Goal: Complete application form

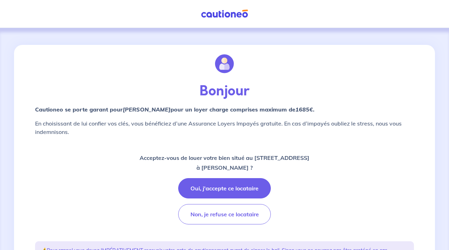
click at [210, 189] on button "Oui, j'accepte ce locataire" at bounding box center [224, 188] width 93 height 20
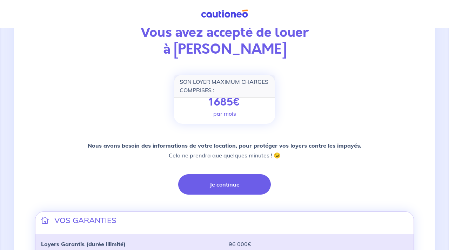
scroll to position [63, 0]
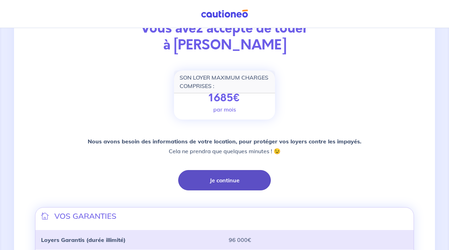
click at [225, 180] on button "Je continue" at bounding box center [224, 180] width 93 height 20
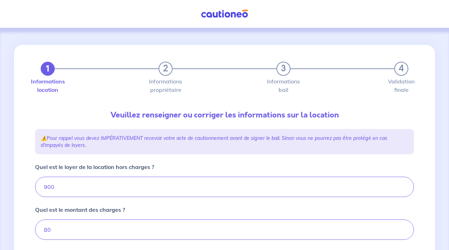
type input "980"
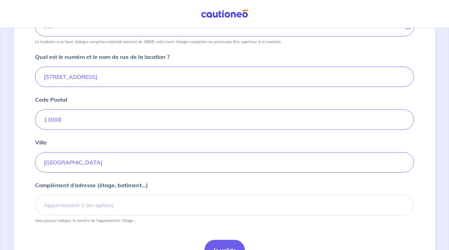
scroll to position [287, 0]
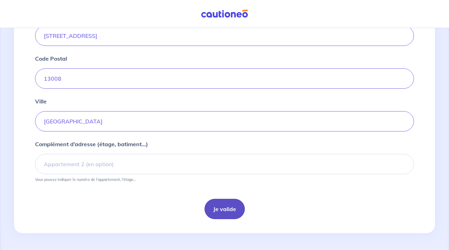
click at [218, 206] on button "Je valide" at bounding box center [225, 209] width 40 height 20
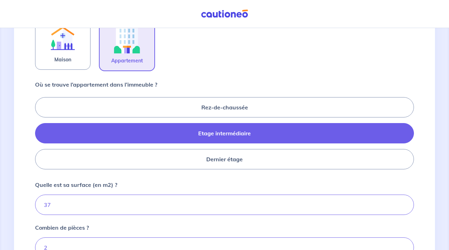
scroll to position [349, 0]
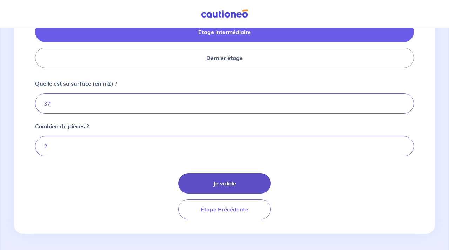
click at [221, 180] on button "Je valide" at bounding box center [224, 183] width 93 height 20
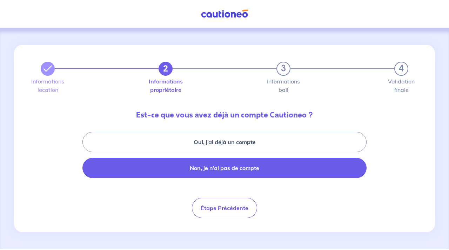
click at [225, 170] on button "Non, je n’ai pas de compte" at bounding box center [224, 168] width 284 height 20
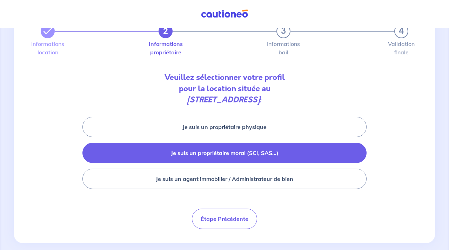
scroll to position [43, 0]
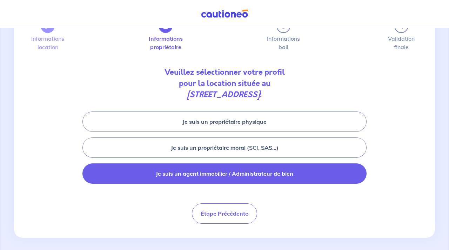
click at [228, 175] on button "Je suis un agent immobilier / Administrateur de bien" at bounding box center [224, 173] width 284 height 20
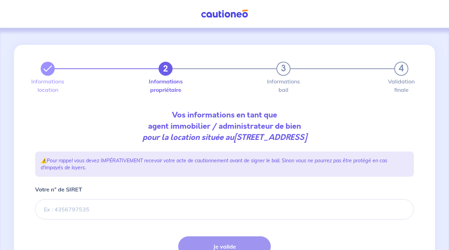
scroll to position [63, 0]
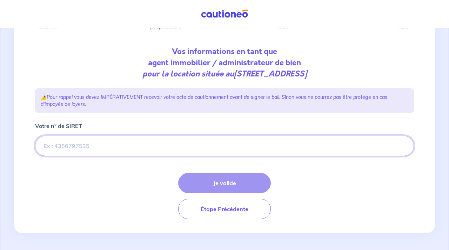
click at [207, 151] on input "Votre n° de SIRET" at bounding box center [224, 146] width 379 height 20
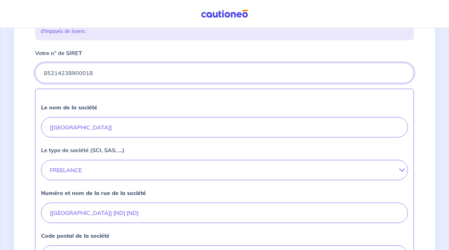
scroll to position [139, 0]
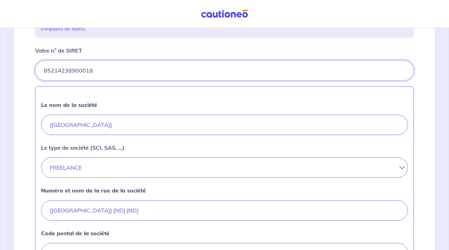
type input "85214238900018"
click at [135, 122] on input "[[GEOGRAPHIC_DATA]]" at bounding box center [224, 125] width 367 height 20
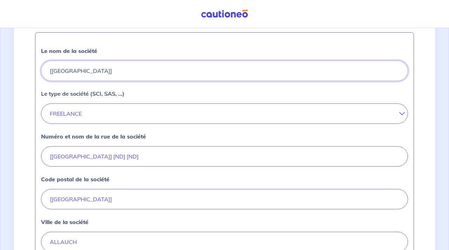
scroll to position [201, 0]
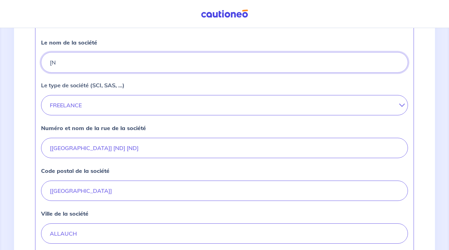
type input "["
type input "L'adresse STENA"
click at [127, 104] on button "FREELANCE" at bounding box center [224, 105] width 367 height 20
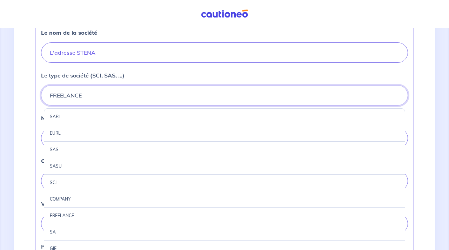
scroll to position [218, 0]
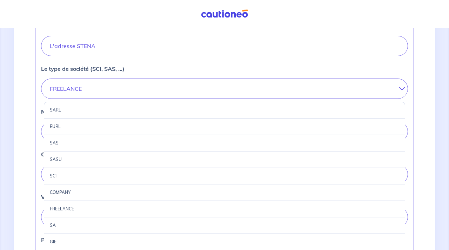
click at [131, 107] on div "SARL" at bounding box center [224, 110] width 361 height 17
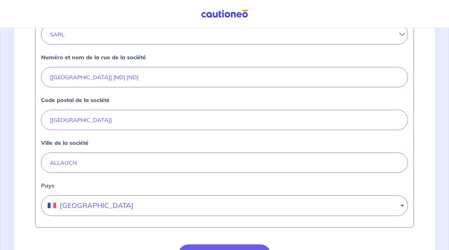
scroll to position [275, 0]
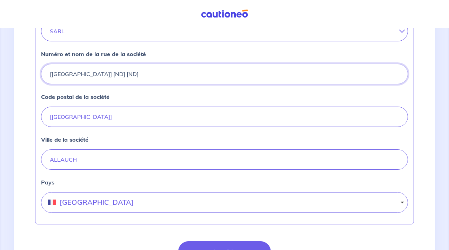
click at [151, 78] on input "[[GEOGRAPHIC_DATA]] [ND] [ND]" at bounding box center [224, 74] width 367 height 20
type input "13 bd [PERSON_NAME]"
click at [158, 115] on input "[[GEOGRAPHIC_DATA]]" at bounding box center [224, 117] width 367 height 20
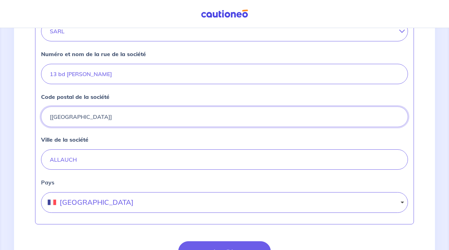
click at [158, 115] on input "[[GEOGRAPHIC_DATA]]" at bounding box center [224, 117] width 367 height 20
type input "13190"
click at [209, 183] on label "Pays" at bounding box center [224, 182] width 367 height 8
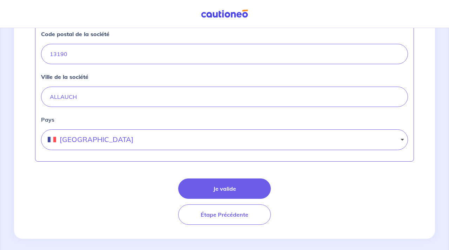
scroll to position [339, 0]
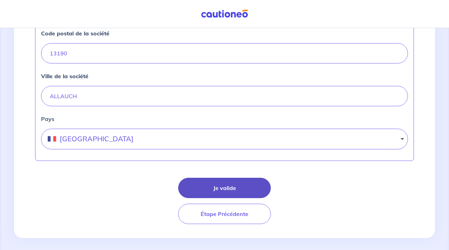
click at [218, 187] on button "Je valide" at bounding box center [224, 188] width 93 height 20
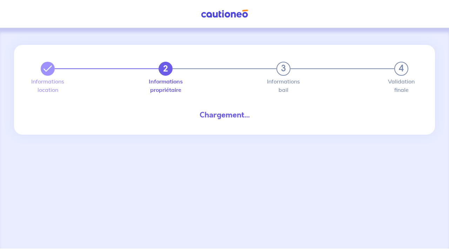
select select "FR"
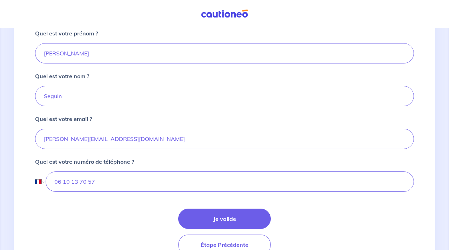
scroll to position [155, 0]
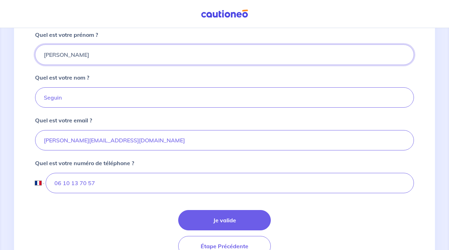
click at [53, 55] on input "[PERSON_NAME]" at bounding box center [224, 55] width 379 height 20
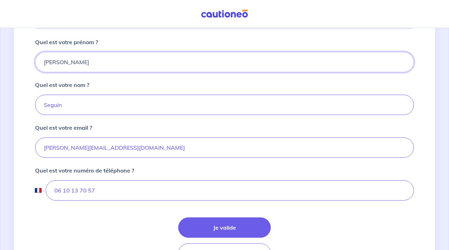
scroll to position [154, 0]
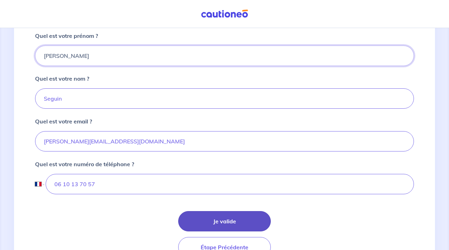
type input "[PERSON_NAME]"
click at [214, 222] on button "Je valide" at bounding box center [224, 221] width 93 height 20
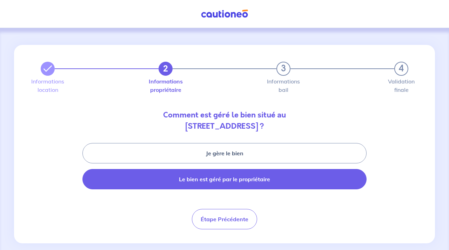
scroll to position [10, 0]
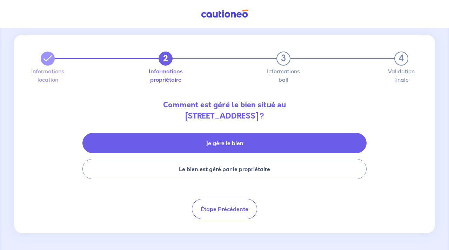
click at [220, 138] on button "Je gère le bien" at bounding box center [224, 143] width 284 height 20
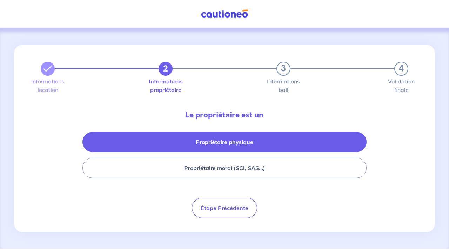
click at [239, 138] on button "Propriétaire physique" at bounding box center [224, 142] width 284 height 20
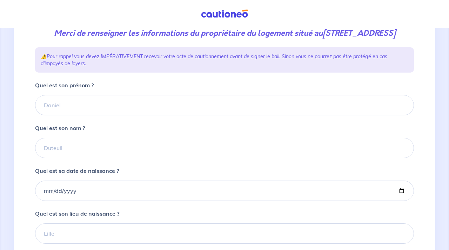
scroll to position [99, 0]
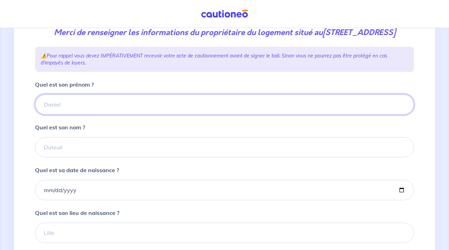
click at [128, 114] on input "Quel est son prénom ?" at bounding box center [224, 104] width 379 height 20
type input "[PERSON_NAME]"
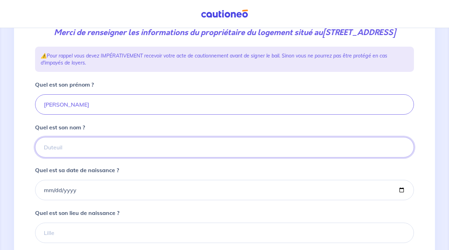
click at [125, 155] on input "Quel est son nom ?" at bounding box center [224, 147] width 379 height 20
type input "PACI"
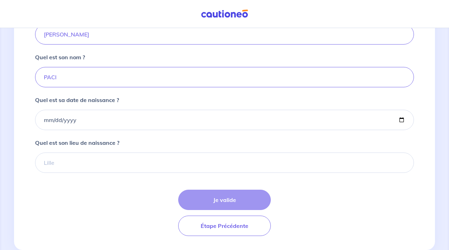
scroll to position [187, 0]
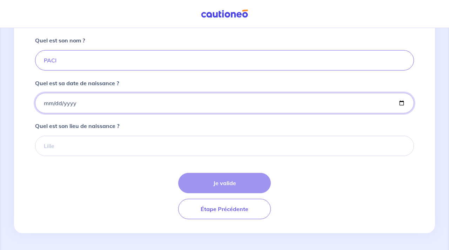
click at [121, 113] on input "Quel est sa date de naissance ?" at bounding box center [224, 103] width 379 height 20
type input "[DATE]"
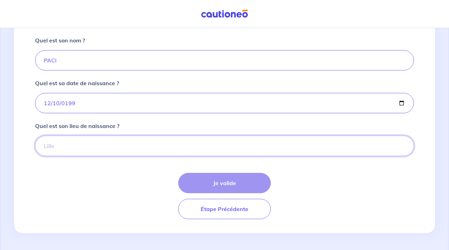
click at [110, 155] on input "Quel est son lieu de naissance ?" at bounding box center [224, 146] width 379 height 20
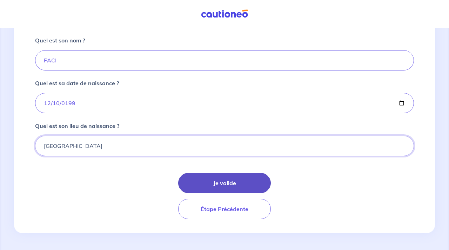
type input "[GEOGRAPHIC_DATA]"
click at [205, 190] on button "Je valide" at bounding box center [224, 183] width 93 height 20
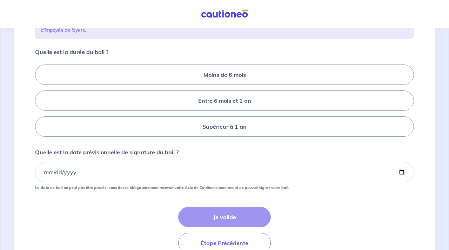
scroll to position [134, 0]
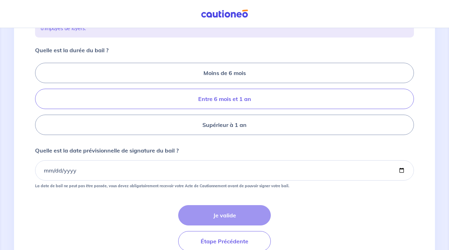
click at [211, 109] on label "Entre 6 mois et 1 an" at bounding box center [224, 99] width 379 height 20
click at [40, 101] on input "Entre 6 mois et 1 an" at bounding box center [37, 99] width 5 height 5
radio input "true"
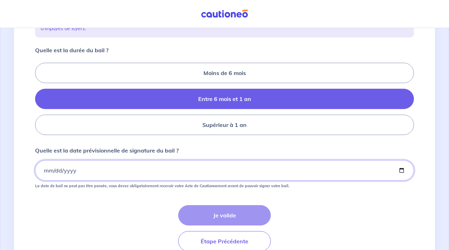
click at [135, 181] on input "Quelle est la date prévisionnelle de signature du bail ?" at bounding box center [224, 170] width 379 height 20
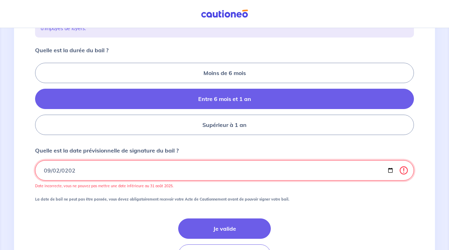
type input "[DATE]"
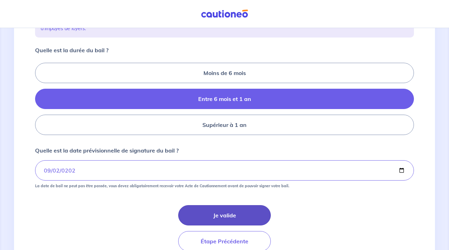
click at [227, 225] on button "Je valide" at bounding box center [224, 215] width 93 height 20
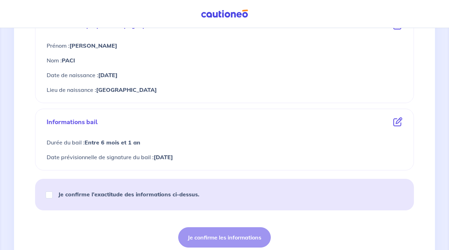
scroll to position [322, 0]
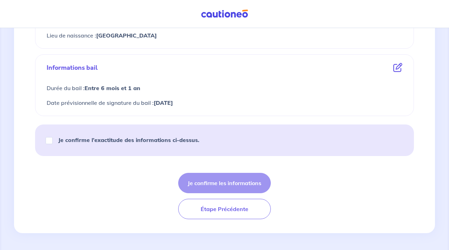
click at [107, 141] on strong "Je confirme l’exactitude des informations ci-dessus." at bounding box center [128, 139] width 141 height 7
click at [53, 141] on input "Je confirme l’exactitude des informations ci-dessus." at bounding box center [49, 140] width 7 height 7
checkbox input "true"
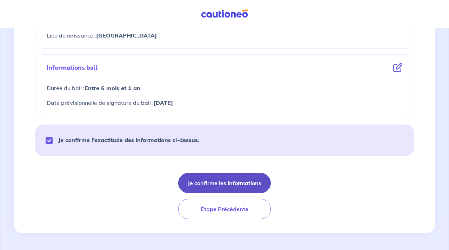
click at [203, 183] on button "Je confirme les informations" at bounding box center [224, 183] width 93 height 20
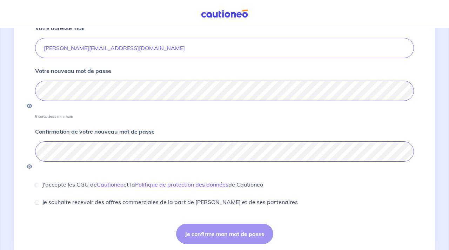
scroll to position [94, 0]
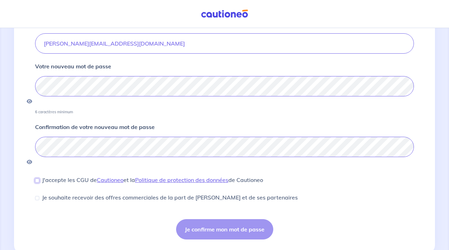
click at [37, 179] on input "J'accepte les CGU de [PERSON_NAME] et la Politique de protection des données de…" at bounding box center [37, 181] width 4 height 4
checkbox input "true"
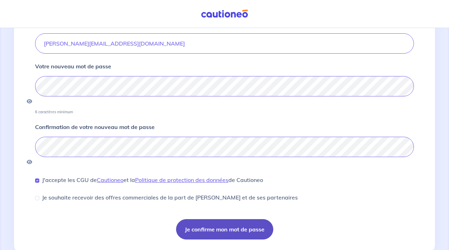
click at [197, 219] on button "Je confirme mon mot de passe" at bounding box center [224, 229] width 97 height 20
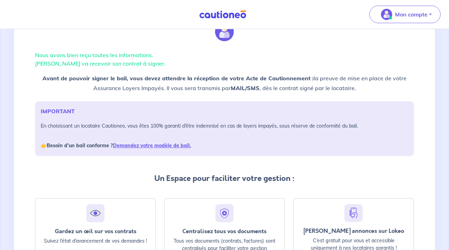
scroll to position [115, 0]
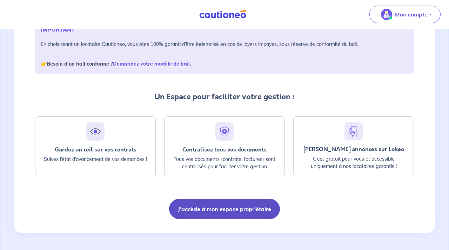
click at [237, 209] on button "J'accède à mon espace propriétaire" at bounding box center [224, 209] width 111 height 20
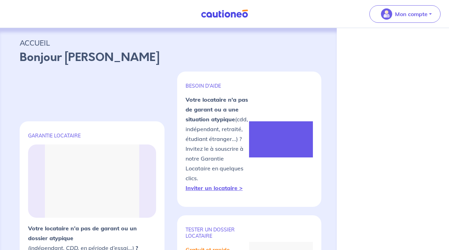
select select "FR"
